Goal: Task Accomplishment & Management: Use online tool/utility

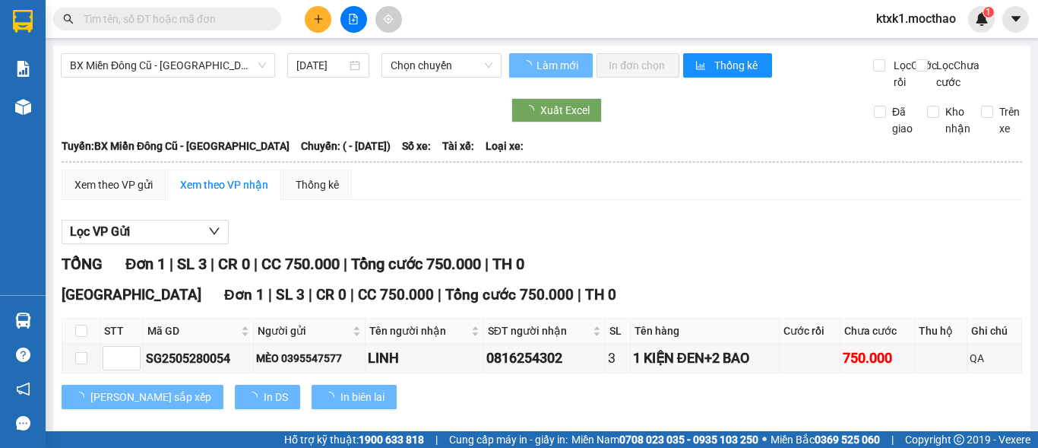
type input "[DATE]"
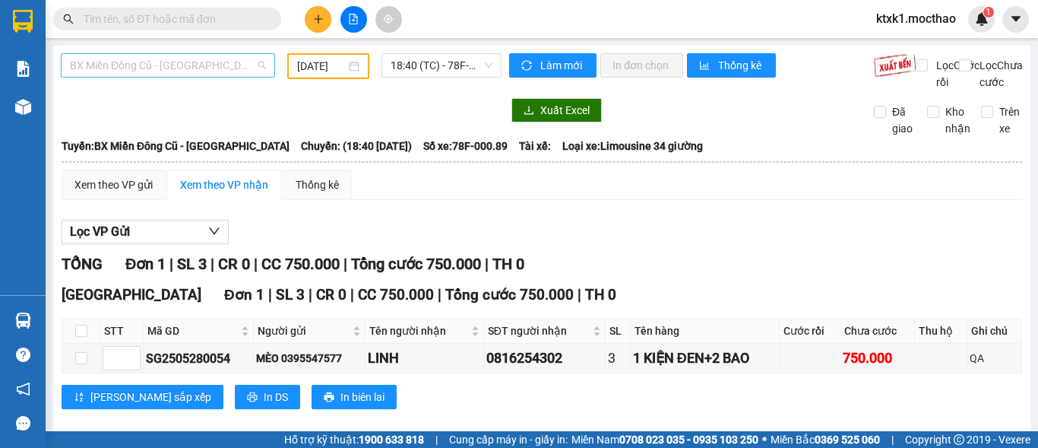
click at [163, 62] on span "BX Miền Đông Cũ - [GEOGRAPHIC_DATA]" at bounding box center [168, 65] width 196 height 23
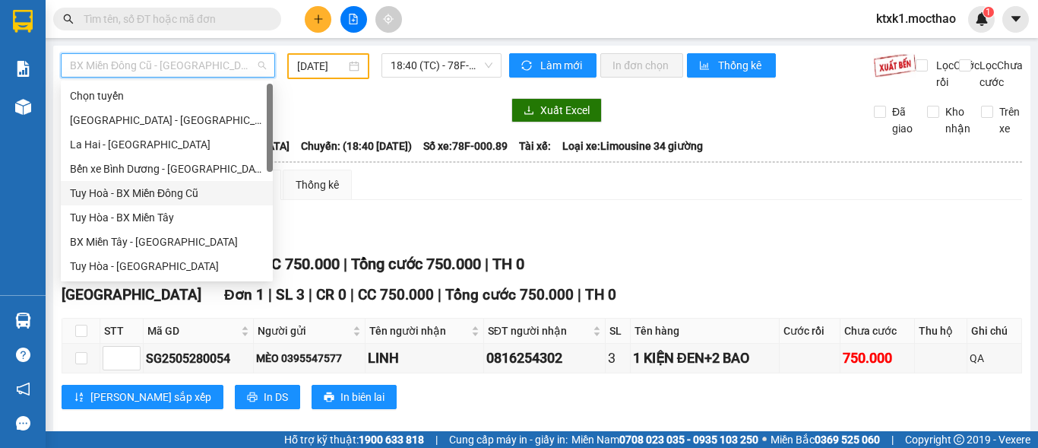
click at [195, 185] on div "Tuy Hoà - BX Miền Đông Cũ" at bounding box center [167, 193] width 194 height 17
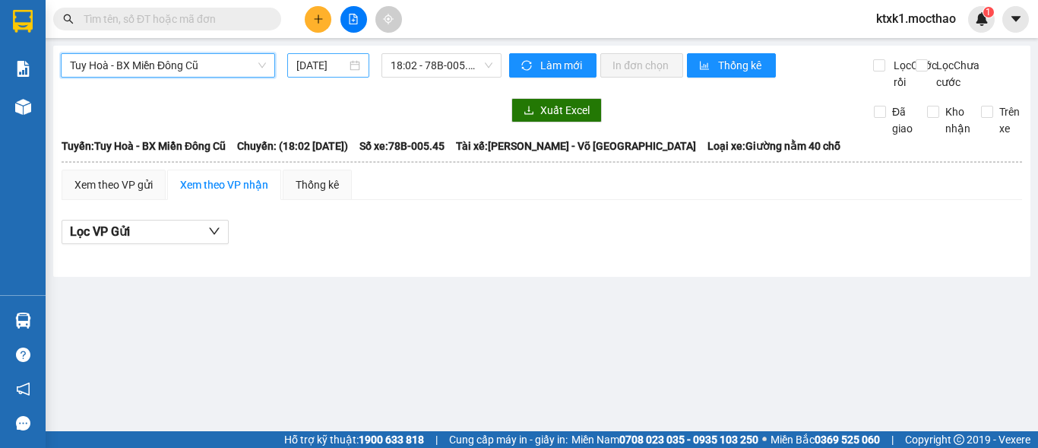
click at [317, 57] on input "[DATE]" at bounding box center [321, 65] width 50 height 17
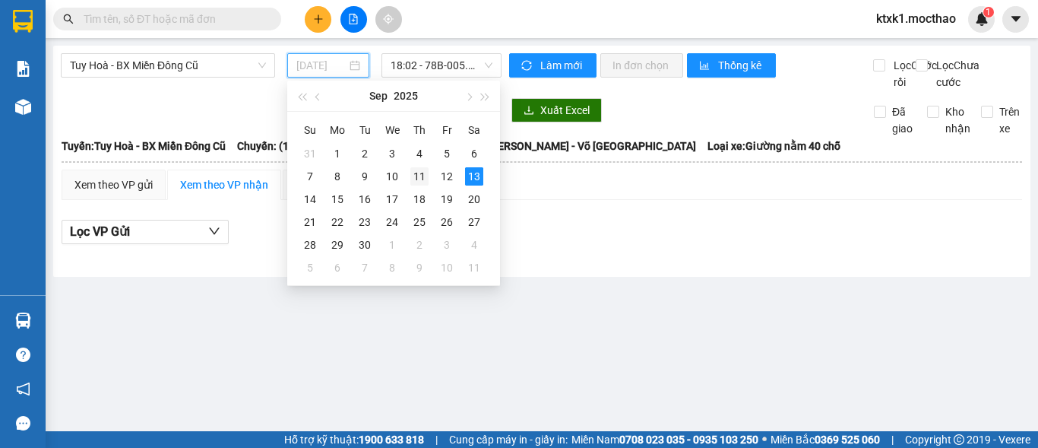
click at [419, 174] on div "11" at bounding box center [419, 176] width 18 height 18
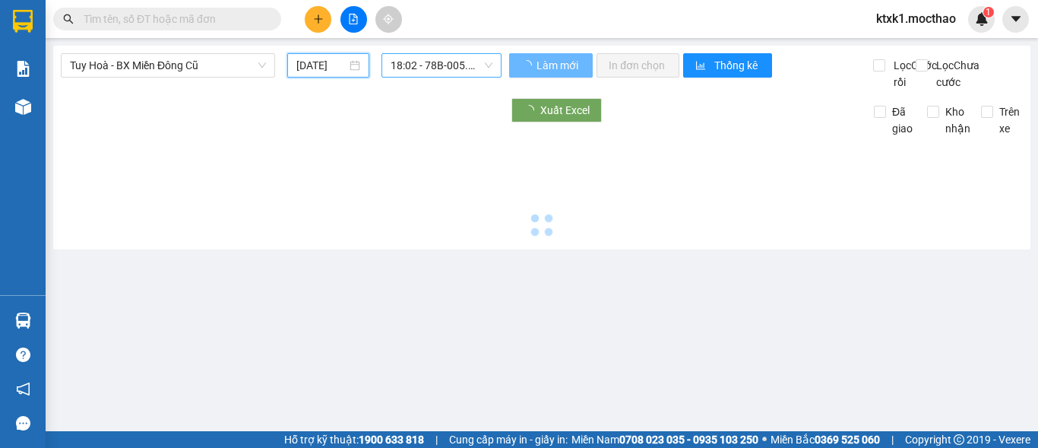
type input "[DATE]"
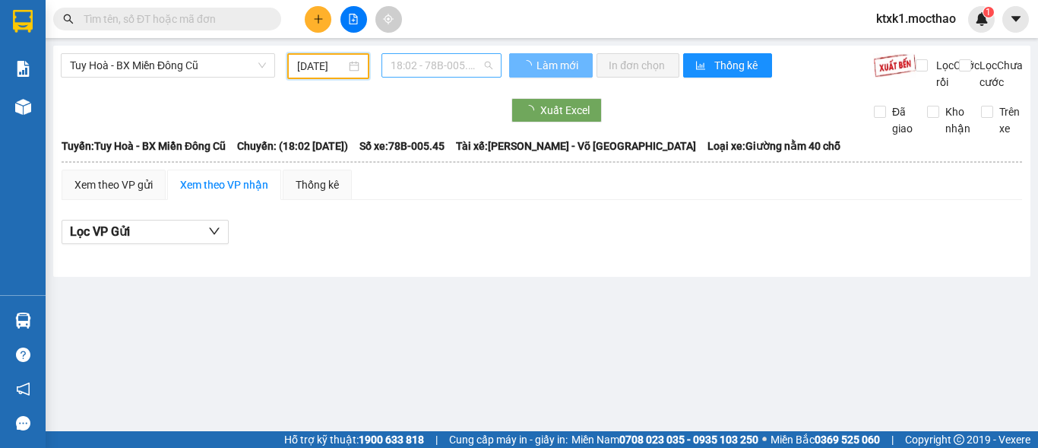
click at [439, 61] on span "18:02 - 78B-005.45" at bounding box center [442, 65] width 102 height 23
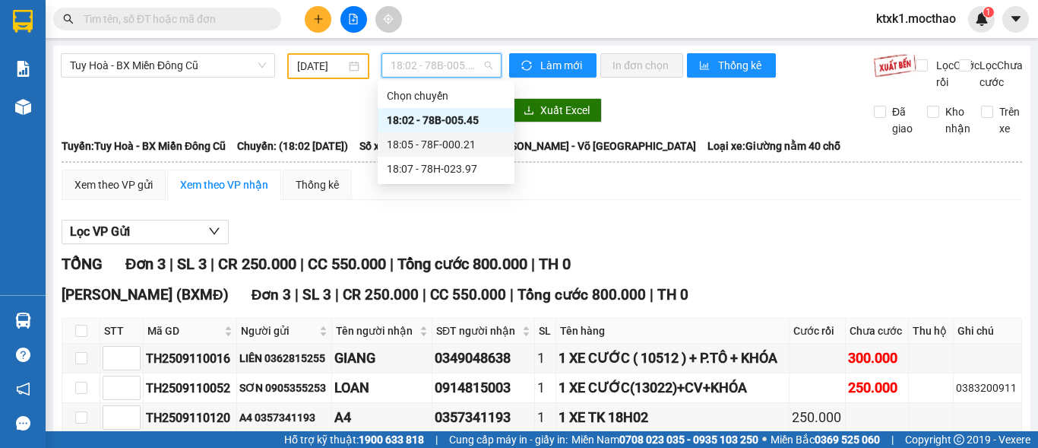
click at [467, 141] on div "18:05 - 78F-000.21" at bounding box center [446, 144] width 119 height 17
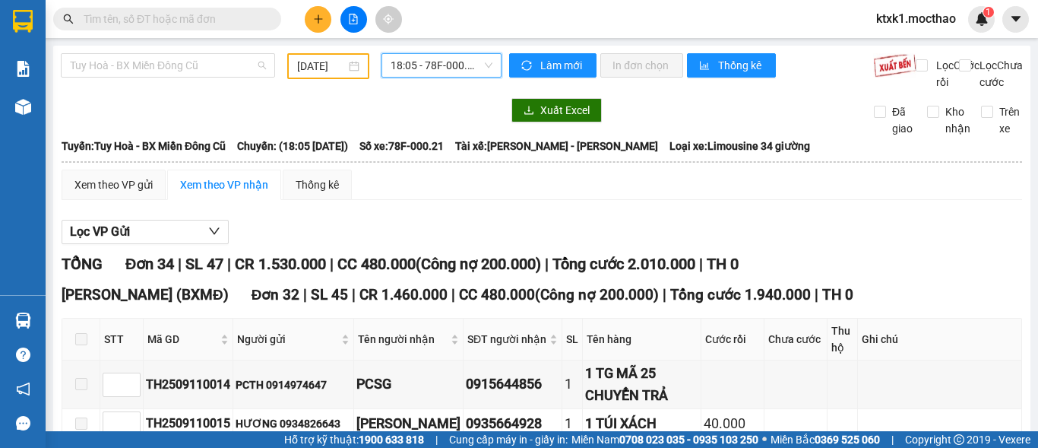
drag, startPoint x: 109, startPoint y: 65, endPoint x: 116, endPoint y: 98, distance: 34.1
click at [110, 64] on span "Tuy Hoà - BX Miền Đông Cũ" at bounding box center [168, 65] width 196 height 23
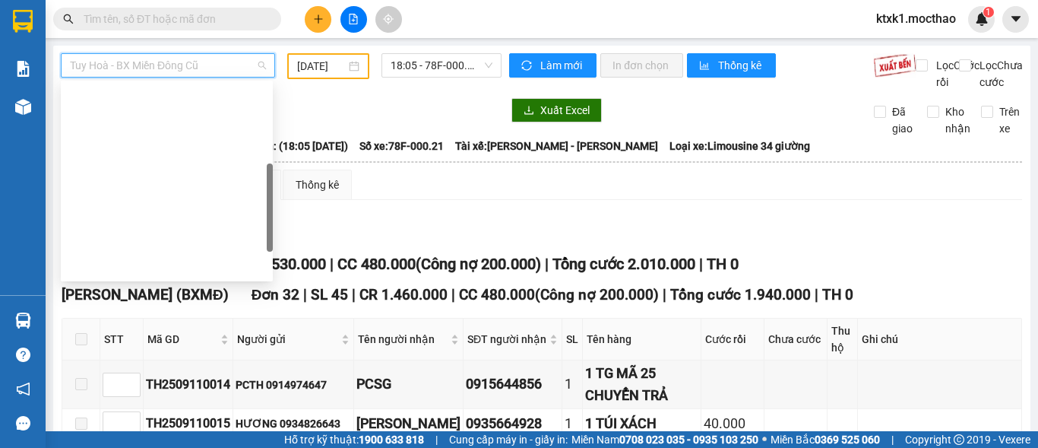
scroll to position [228, 0]
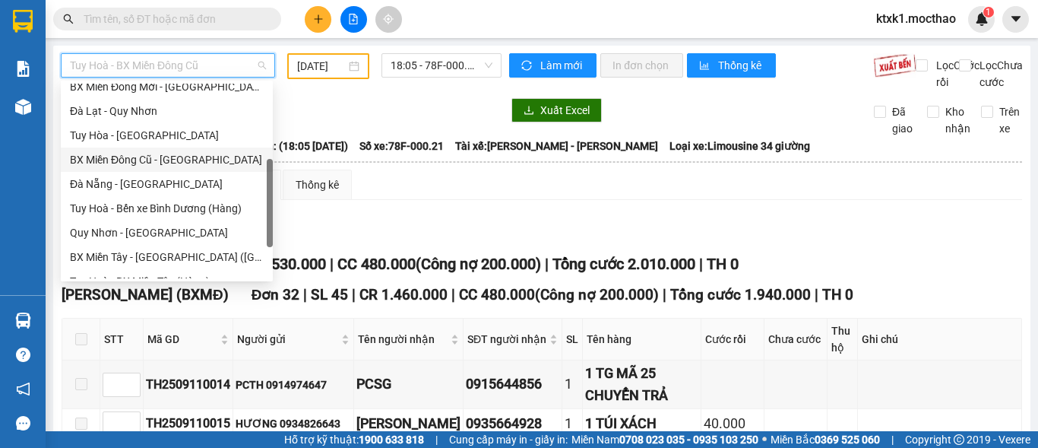
click at [177, 162] on div "BX Miền Đông Cũ - [GEOGRAPHIC_DATA]" at bounding box center [167, 159] width 194 height 17
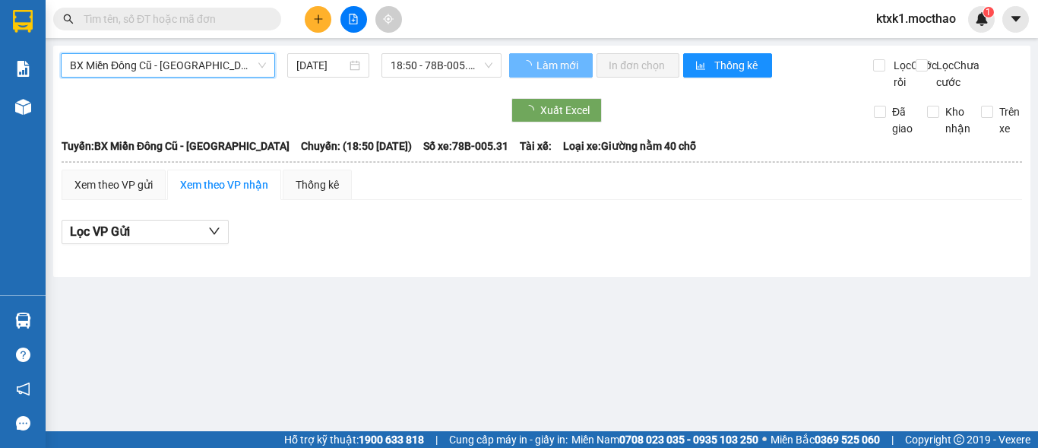
click at [327, 67] on input "[DATE]" at bounding box center [321, 65] width 50 height 17
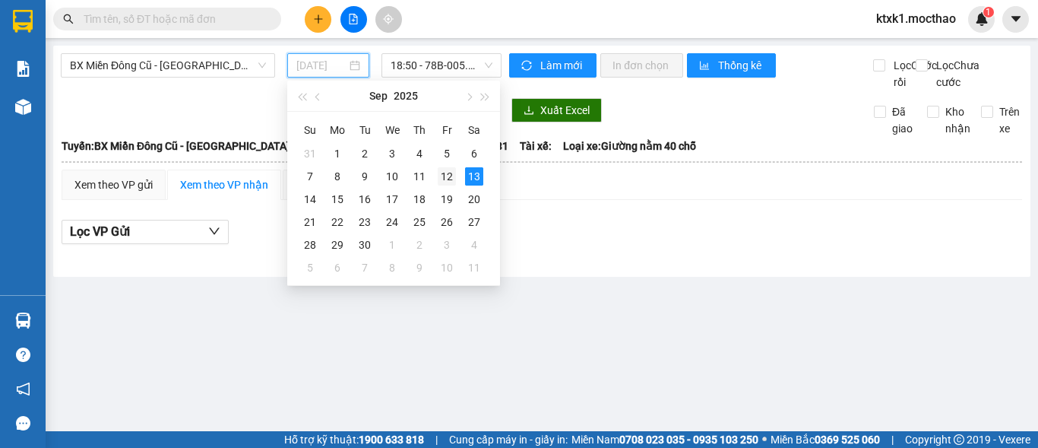
click at [445, 174] on div "12" at bounding box center [447, 176] width 18 height 18
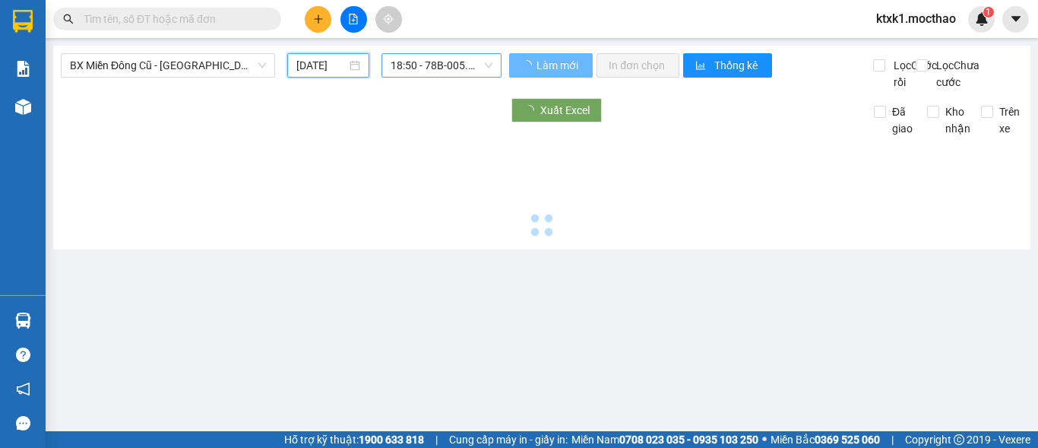
type input "[DATE]"
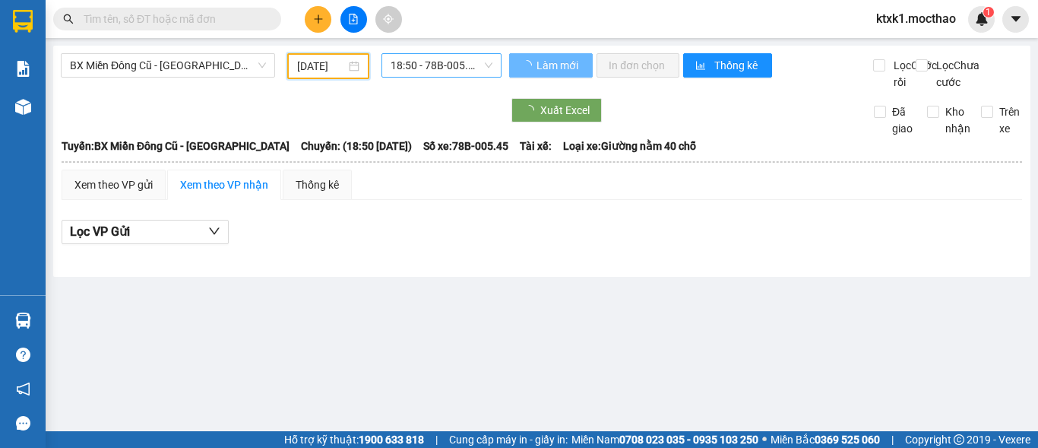
click at [434, 63] on span "18:50 - 78B-005.45" at bounding box center [442, 65] width 102 height 23
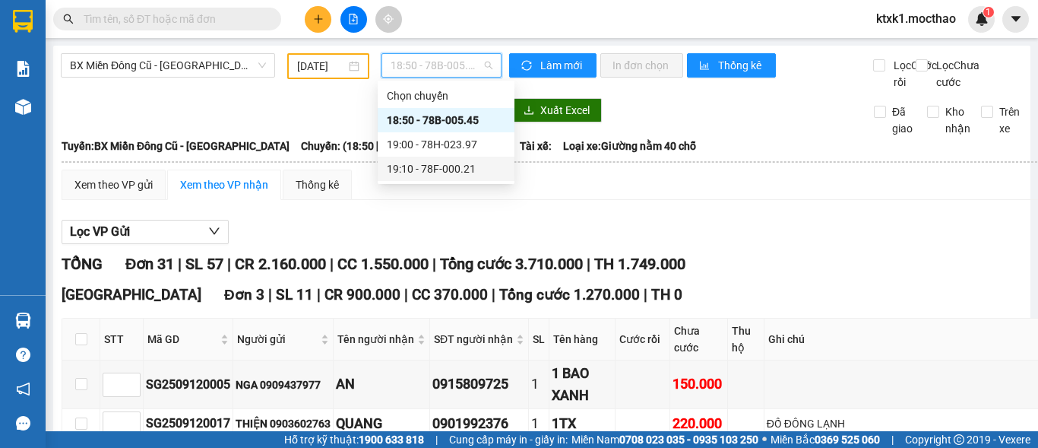
click at [463, 169] on div "19:10 - 78F-000.21" at bounding box center [446, 168] width 119 height 17
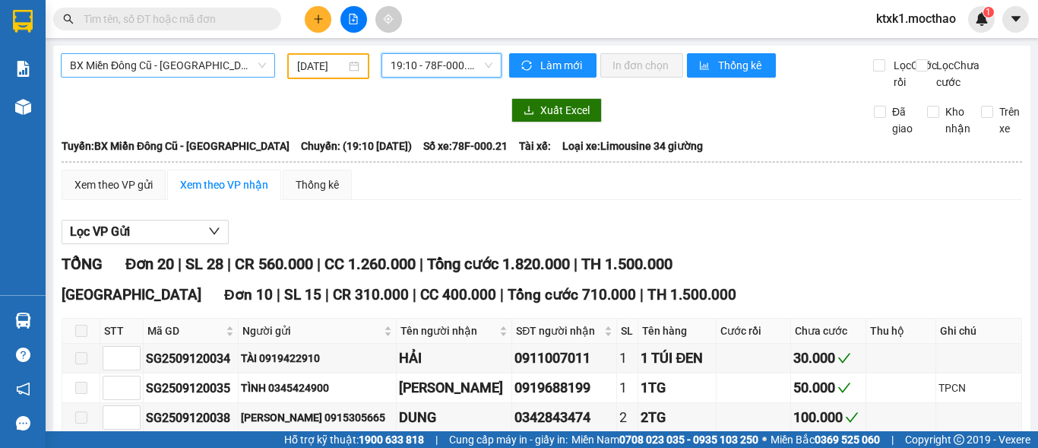
click at [191, 57] on span "BX Miền Đông Cũ - [GEOGRAPHIC_DATA]" at bounding box center [168, 65] width 196 height 23
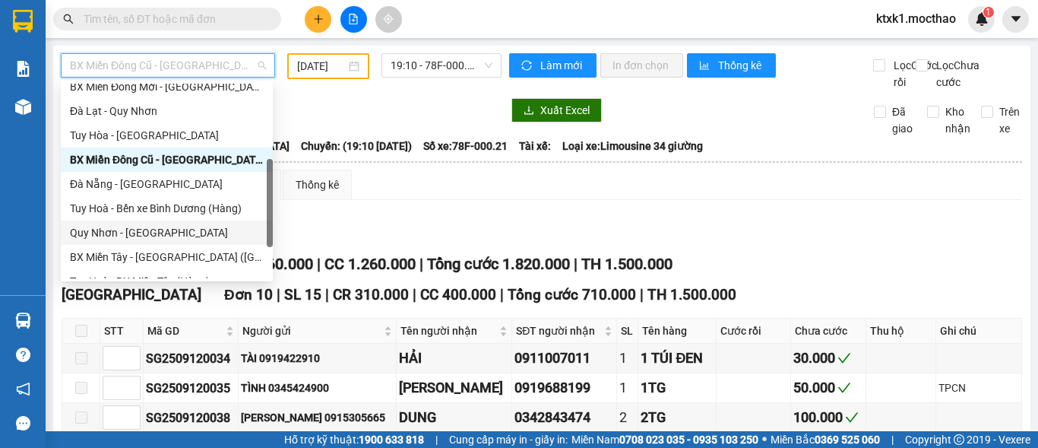
scroll to position [340, 0]
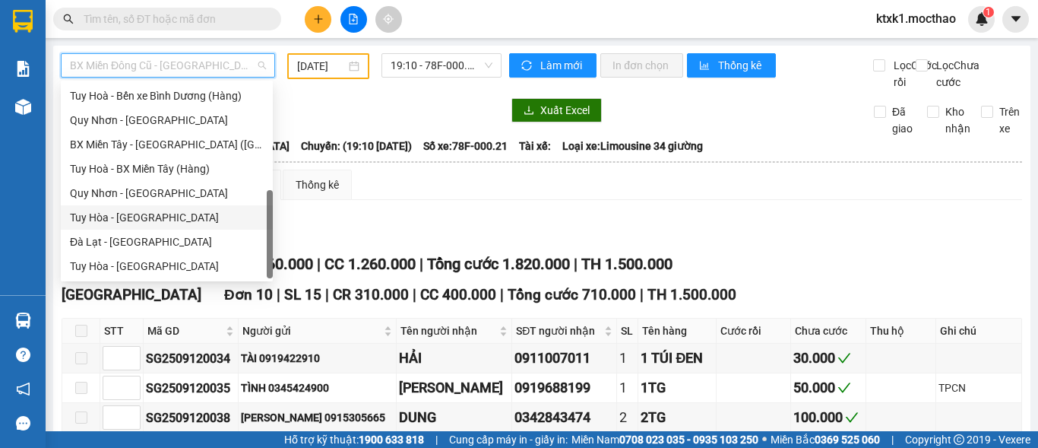
drag, startPoint x: 153, startPoint y: 220, endPoint x: 214, endPoint y: 141, distance: 99.1
click at [152, 219] on div "Tuy Hòa - [GEOGRAPHIC_DATA]" at bounding box center [167, 217] width 194 height 17
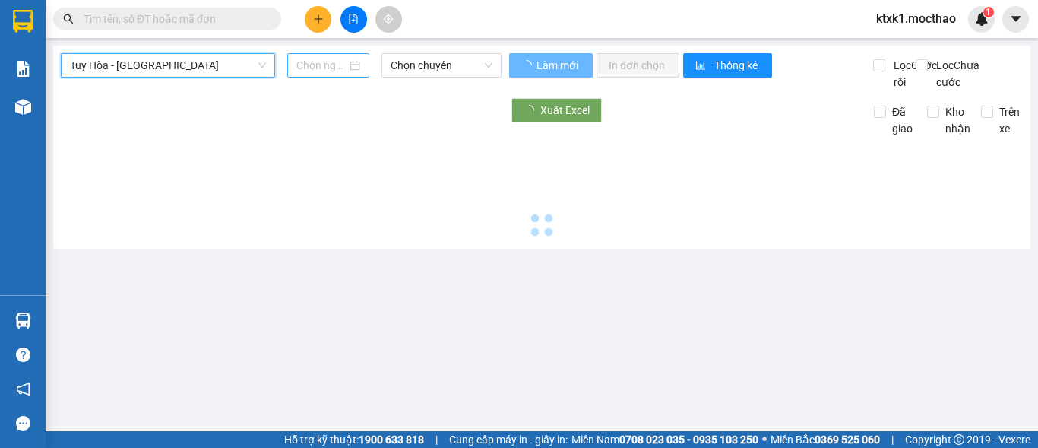
type input "[DATE]"
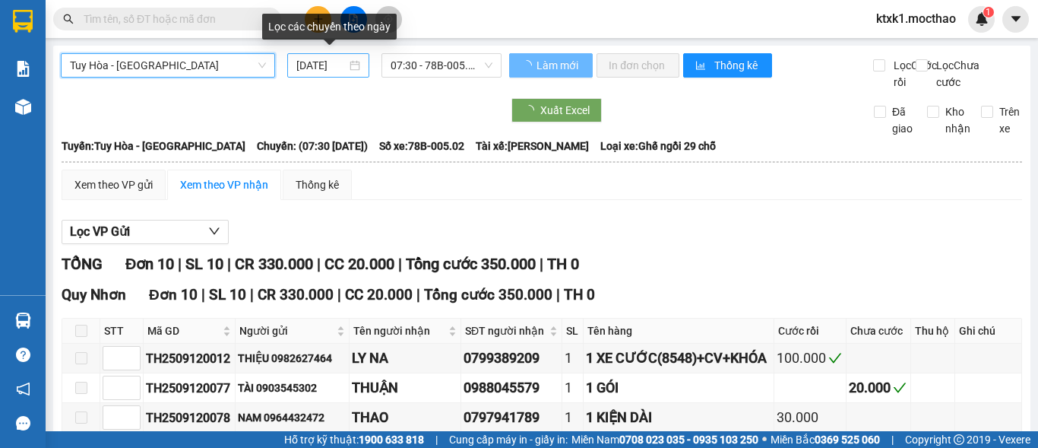
click at [318, 68] on input "[DATE]" at bounding box center [321, 65] width 50 height 17
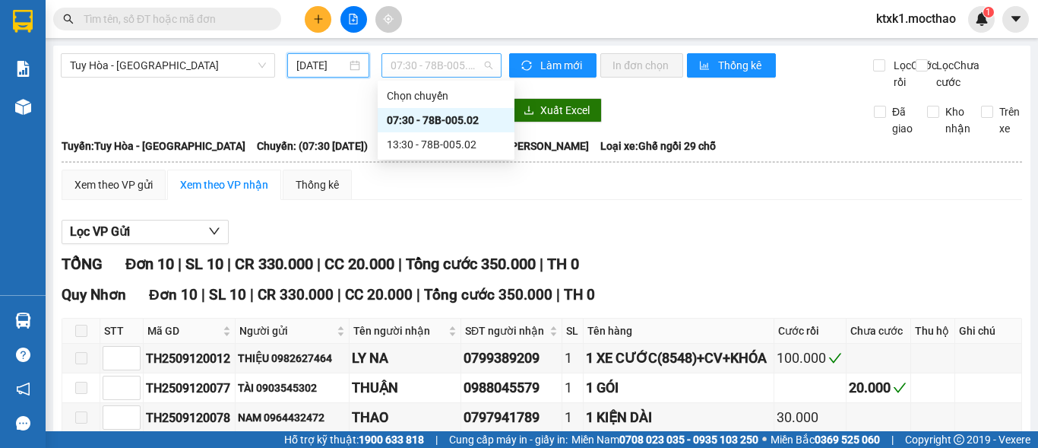
click at [460, 66] on span "07:30 - 78B-005.02" at bounding box center [442, 65] width 102 height 23
click at [436, 126] on div "07:30 - 78B-005.02" at bounding box center [446, 120] width 119 height 17
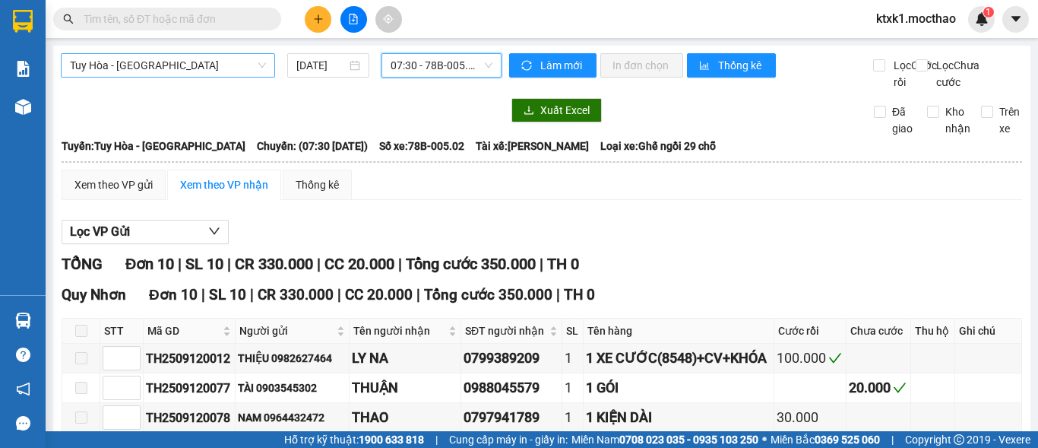
click at [150, 69] on span "Tuy Hòa - [GEOGRAPHIC_DATA]" at bounding box center [168, 65] width 196 height 23
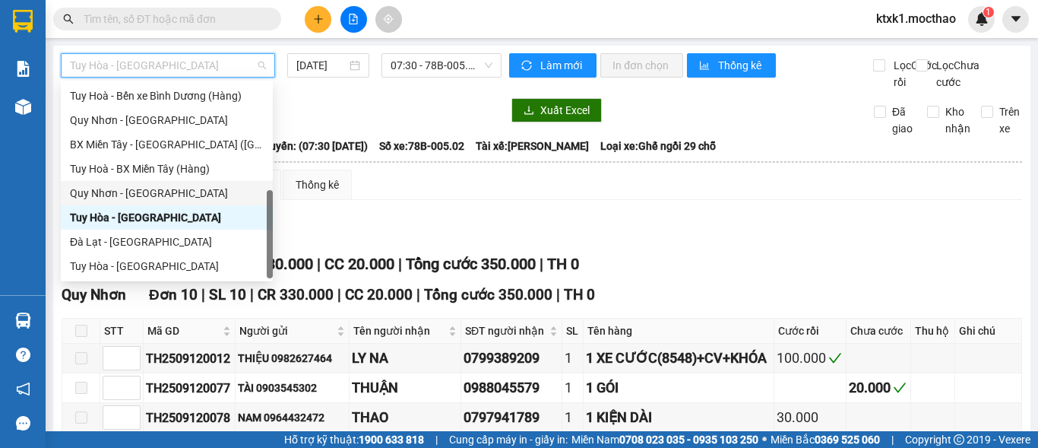
click at [134, 191] on div "Quy Nhơn - [GEOGRAPHIC_DATA]" at bounding box center [167, 193] width 194 height 17
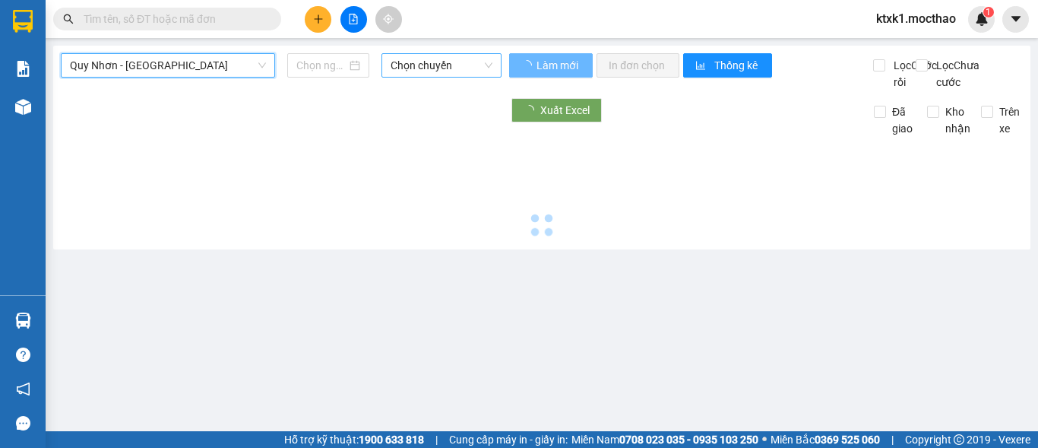
type input "[DATE]"
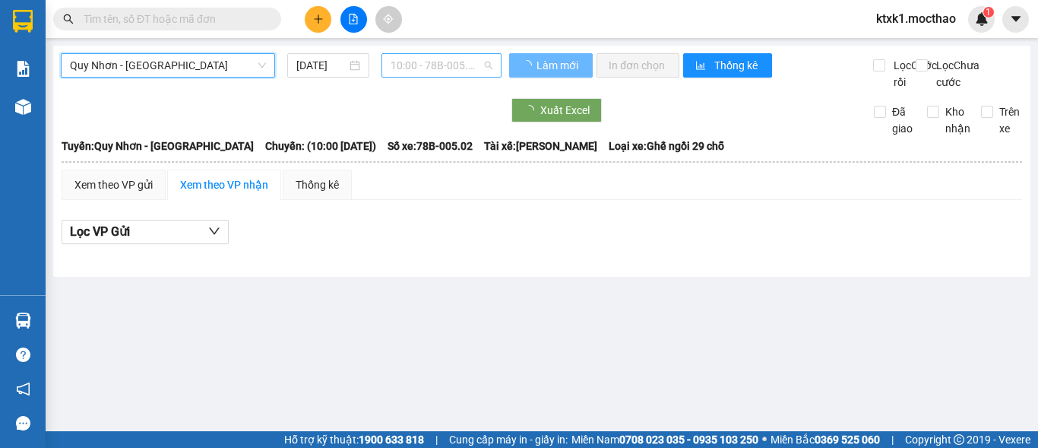
click at [405, 65] on span "10:00 - 78B-005.02" at bounding box center [442, 65] width 102 height 23
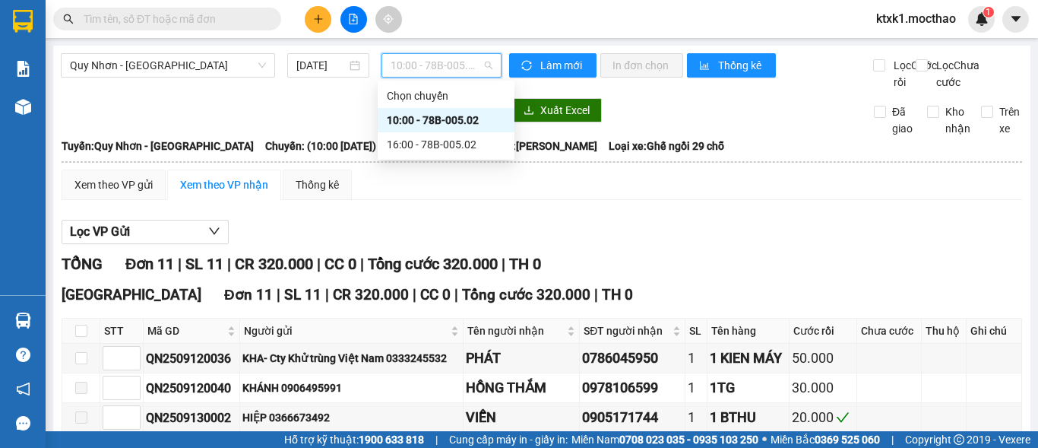
click at [414, 115] on div "10:00 - 78B-005.02" at bounding box center [446, 120] width 119 height 17
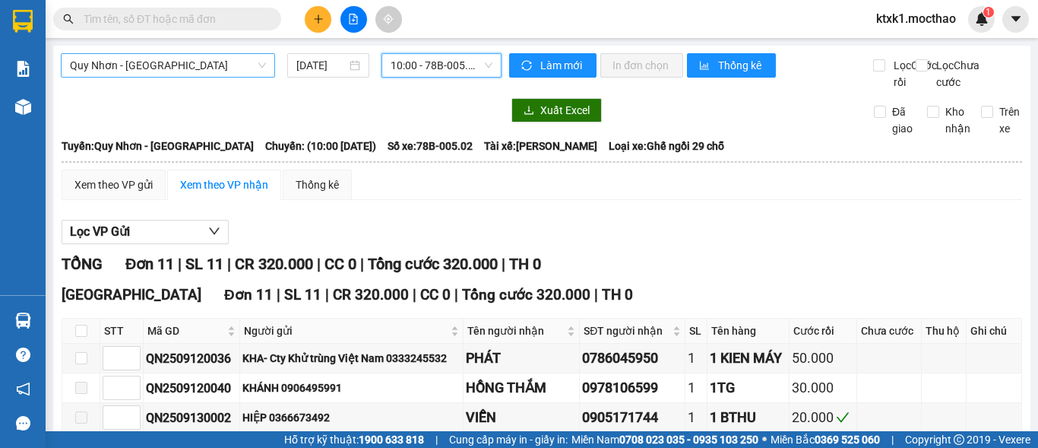
click at [192, 67] on span "Quy Nhơn - [GEOGRAPHIC_DATA]" at bounding box center [168, 65] width 196 height 23
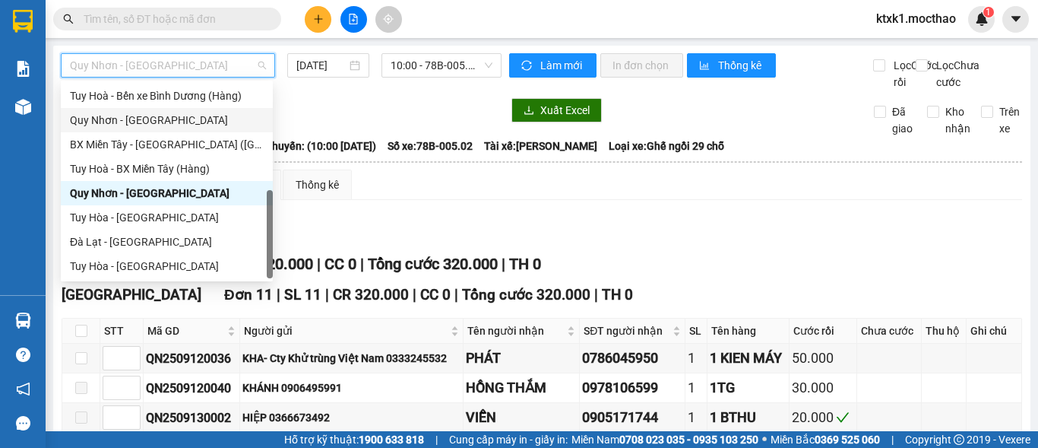
drag, startPoint x: 136, startPoint y: 122, endPoint x: 277, endPoint y: 106, distance: 142.3
click at [137, 122] on div "Quy Nhơn - [GEOGRAPHIC_DATA]" at bounding box center [167, 120] width 194 height 17
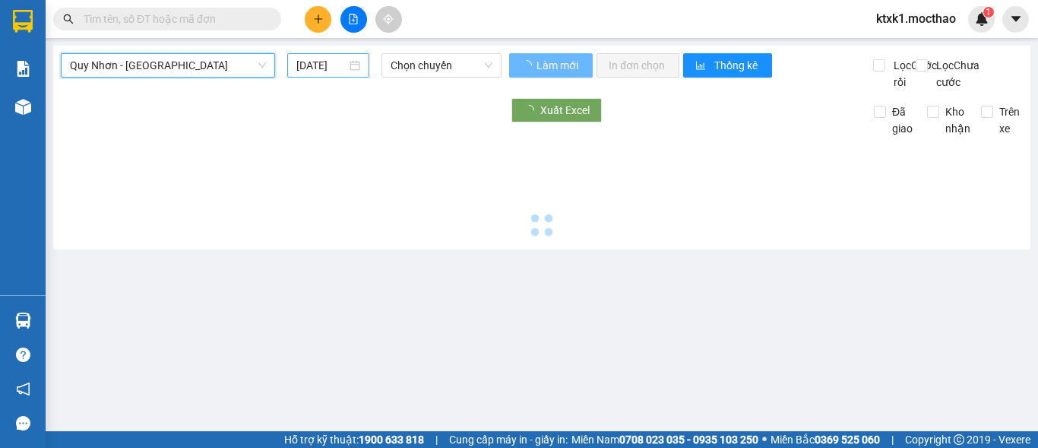
click at [320, 68] on input "[DATE]" at bounding box center [321, 65] width 50 height 17
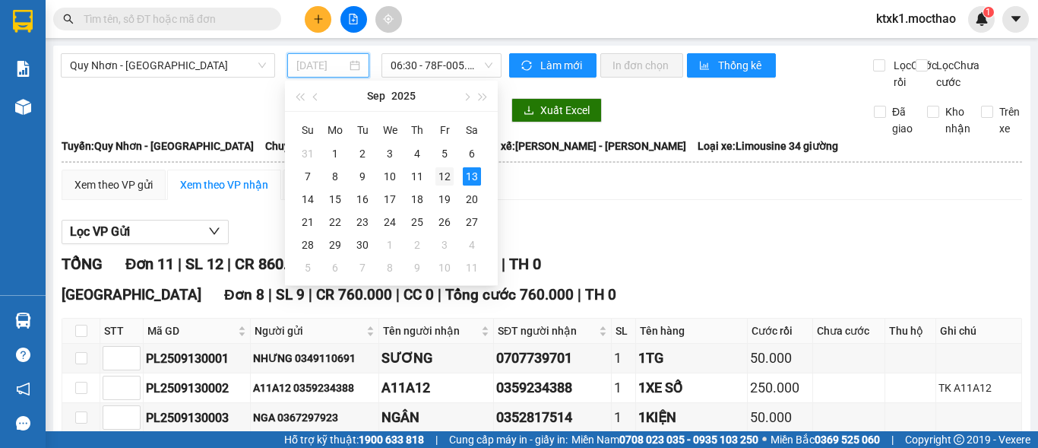
click at [450, 178] on div "12" at bounding box center [444, 176] width 18 height 18
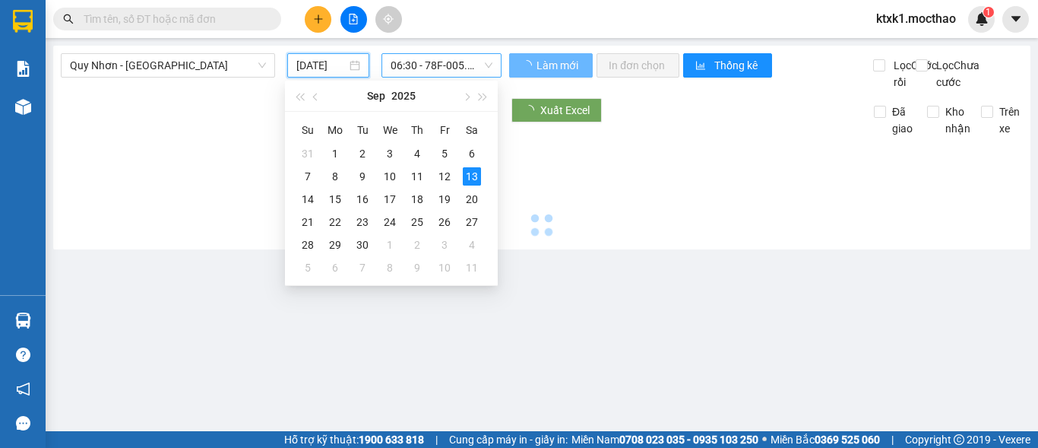
type input "[DATE]"
click at [452, 56] on span "06:30 - 78F-005.85" at bounding box center [442, 65] width 102 height 23
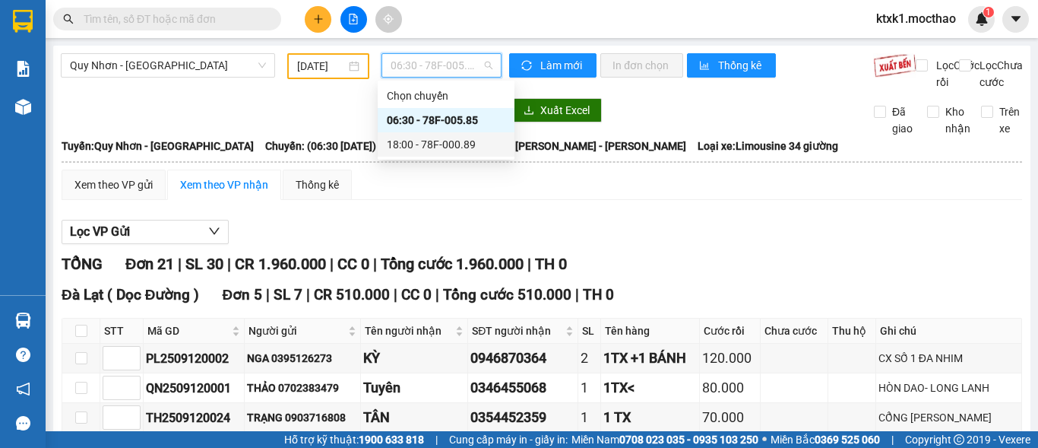
click at [466, 139] on div "18:00 - 78F-000.89" at bounding box center [446, 144] width 119 height 17
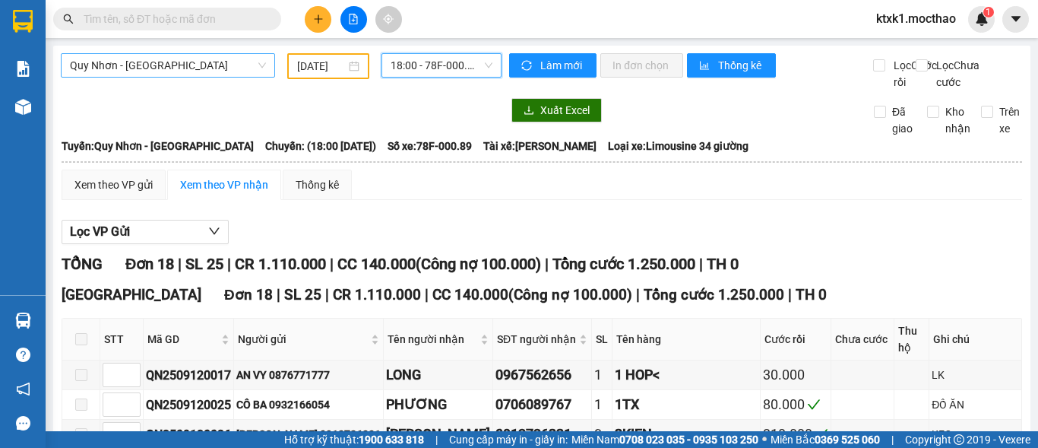
click at [171, 67] on span "Quy Nhơn - [GEOGRAPHIC_DATA]" at bounding box center [168, 65] width 196 height 23
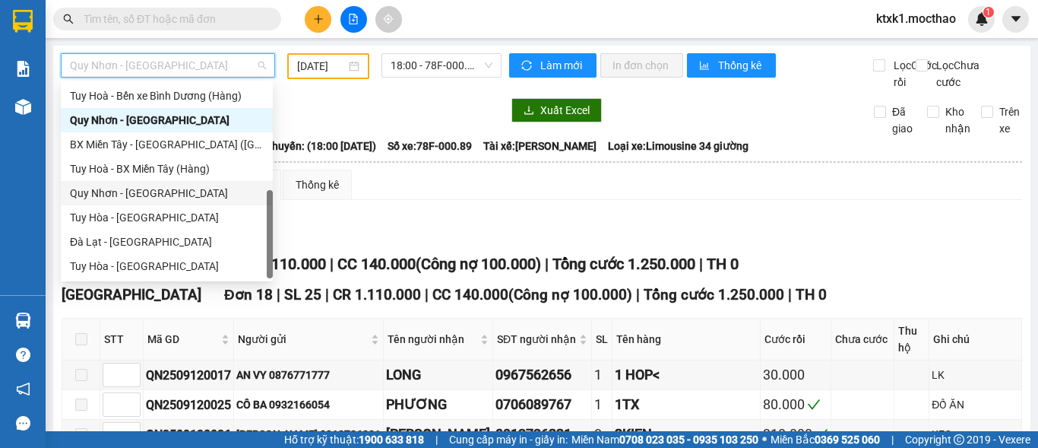
scroll to position [188, 0]
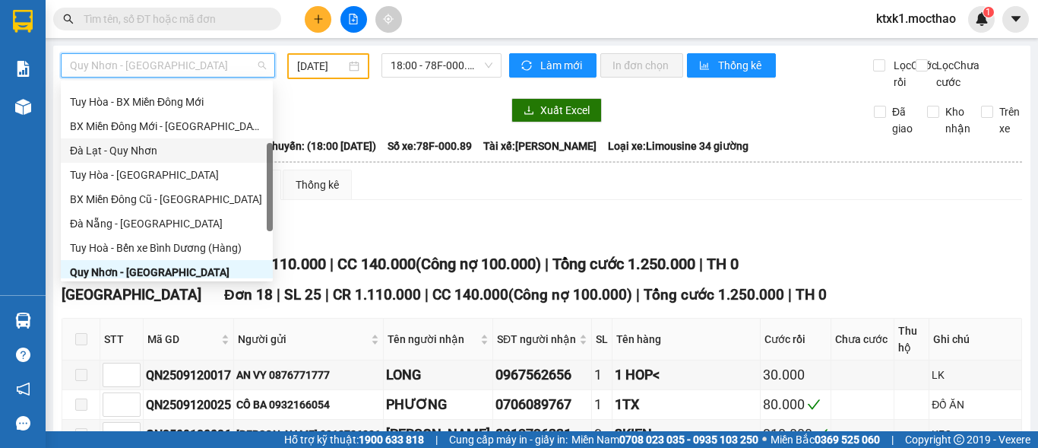
drag, startPoint x: 136, startPoint y: 155, endPoint x: 251, endPoint y: 97, distance: 129.1
click at [136, 154] on div "Đà Lạt - Quy Nhơn" at bounding box center [167, 150] width 194 height 17
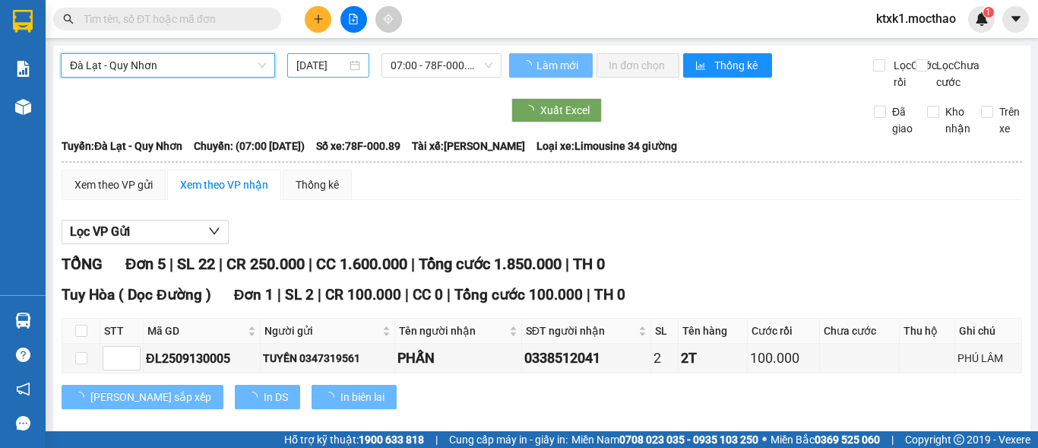
drag, startPoint x: 308, startPoint y: 59, endPoint x: 333, endPoint y: 73, distance: 28.9
click at [308, 59] on input "[DATE]" at bounding box center [321, 65] width 50 height 17
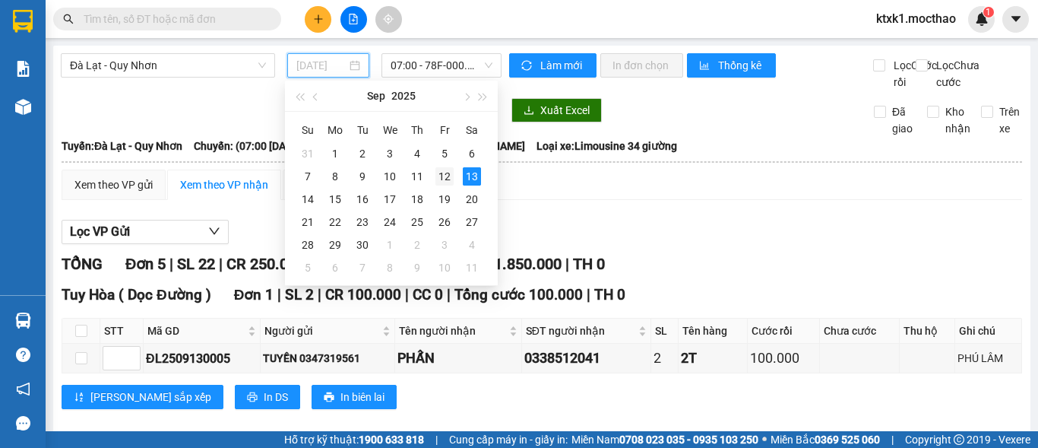
click at [447, 176] on div "12" at bounding box center [444, 176] width 18 height 18
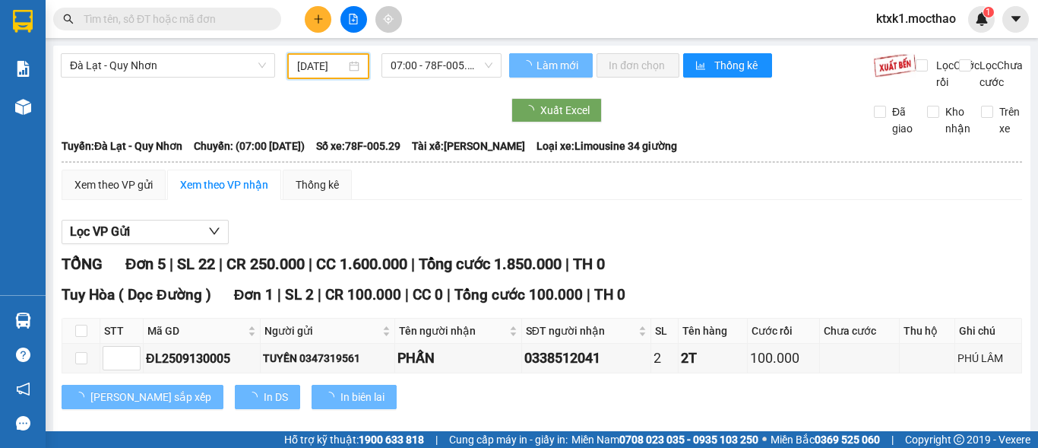
click at [331, 62] on input "[DATE]" at bounding box center [321, 66] width 49 height 17
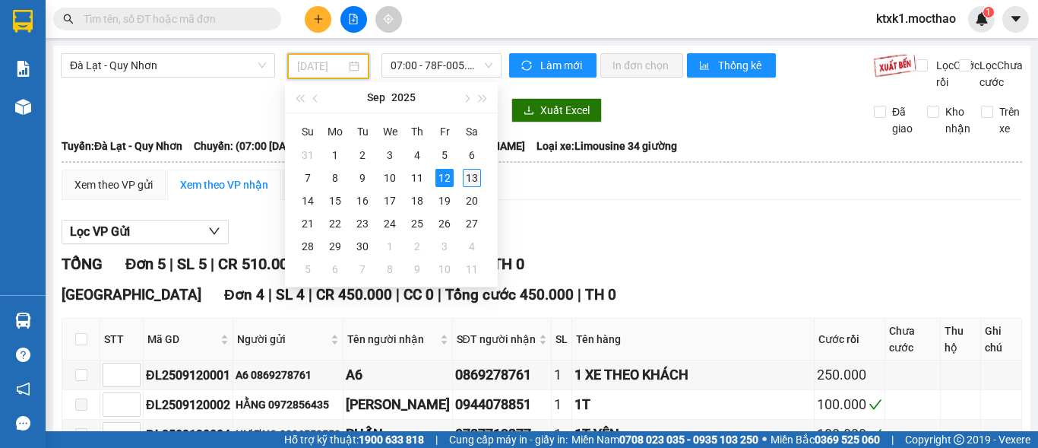
click at [476, 181] on div "13" at bounding box center [472, 178] width 18 height 18
type input "[DATE]"
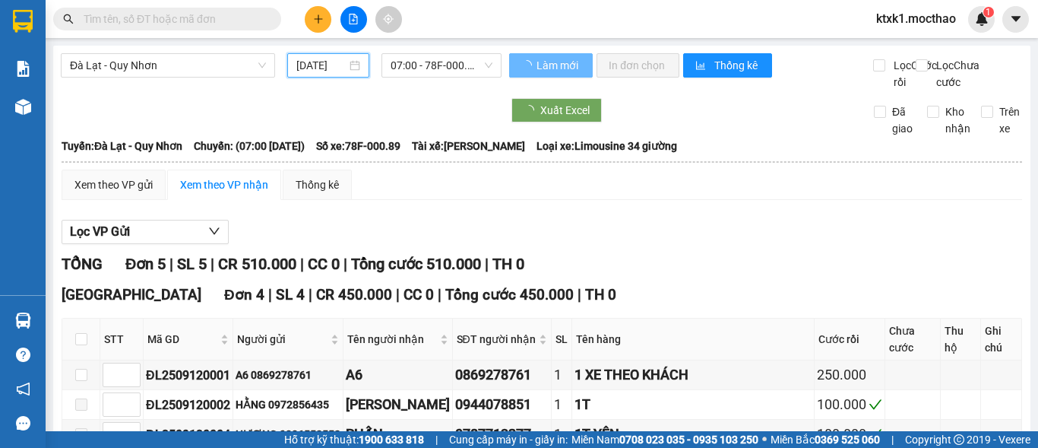
click at [462, 65] on span "07:00 - 78F-000.89" at bounding box center [442, 65] width 102 height 23
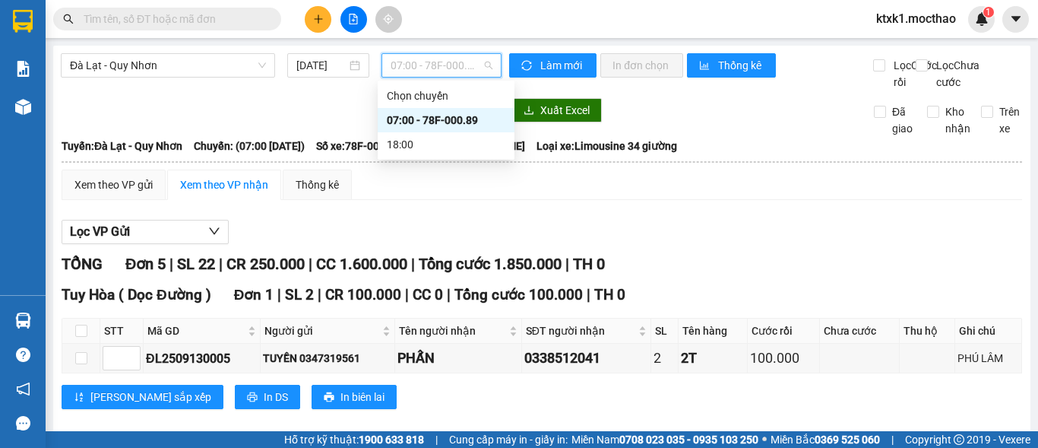
click at [469, 122] on div "07:00 - 78F-000.89" at bounding box center [446, 120] width 119 height 17
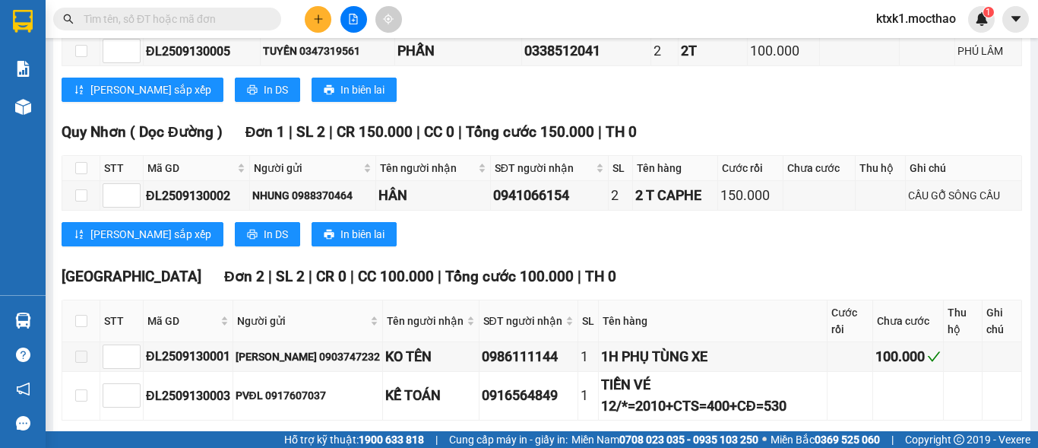
scroll to position [3, 0]
